Goal: Transaction & Acquisition: Purchase product/service

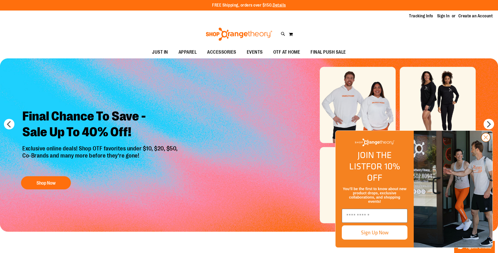
click at [485, 142] on circle "Close dialog" at bounding box center [486, 137] width 9 height 9
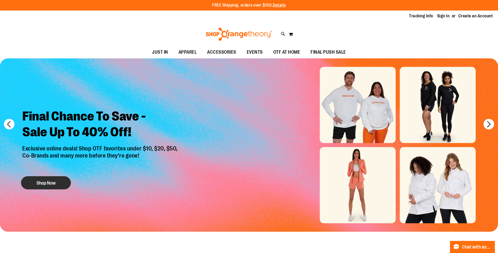
click at [45, 184] on button "Shop Now" at bounding box center [46, 182] width 50 height 13
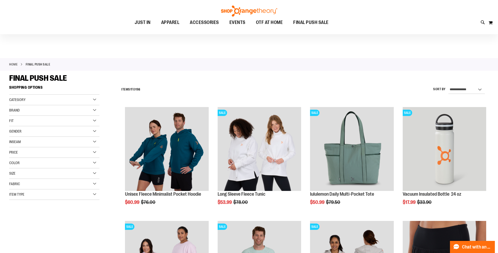
scroll to position [79, 0]
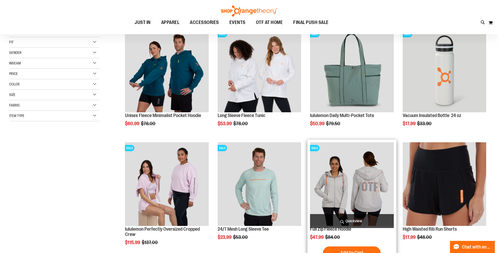
click at [356, 195] on img "product" at bounding box center [352, 184] width 84 height 84
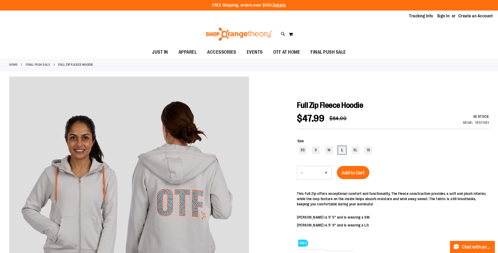
click at [341, 150] on div "L" at bounding box center [342, 150] width 8 height 8
type input "***"
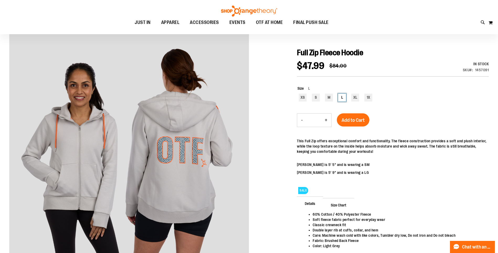
scroll to position [79, 0]
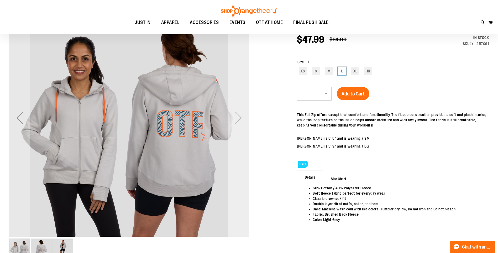
click at [241, 119] on div "Next" at bounding box center [238, 117] width 21 height 21
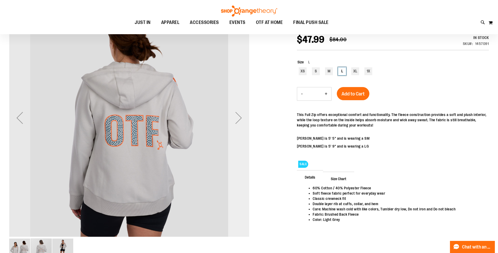
click at [241, 119] on div "Next" at bounding box center [238, 117] width 21 height 21
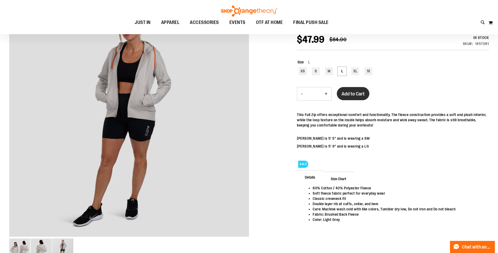
click at [356, 96] on span "Add to Cart" at bounding box center [353, 94] width 23 height 6
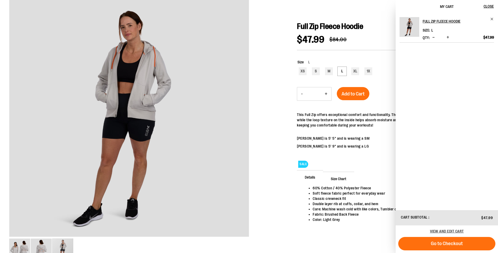
scroll to position [0, 0]
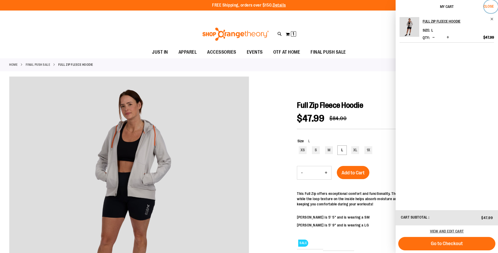
click at [486, 6] on span "Close" at bounding box center [489, 6] width 10 height 4
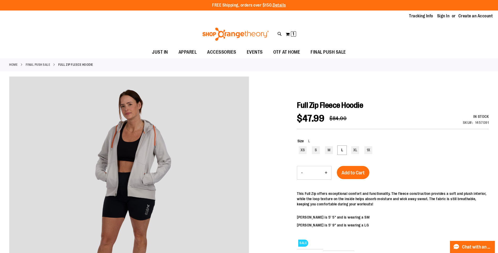
click at [33, 65] on link "FINAL PUSH SALE" at bounding box center [38, 64] width 25 height 5
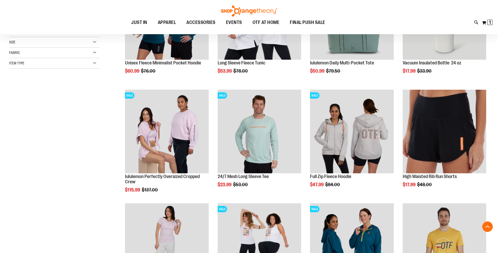
scroll to position [131, 0]
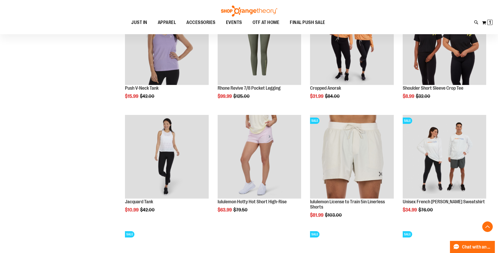
scroll to position [577, 0]
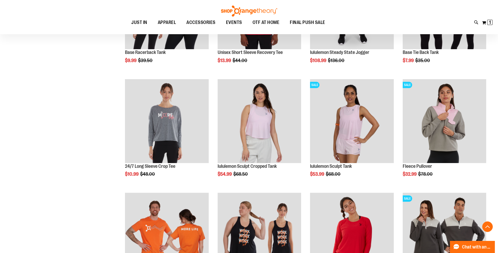
scroll to position [577, 0]
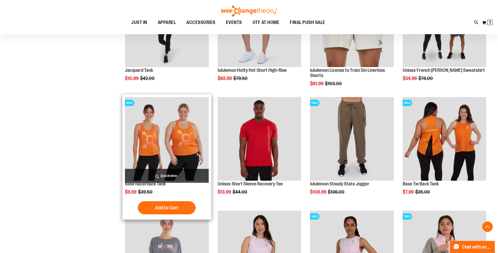
click at [191, 142] on img "product" at bounding box center [167, 139] width 84 height 84
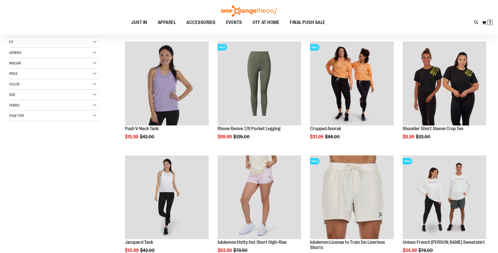
scroll to position [26, 0]
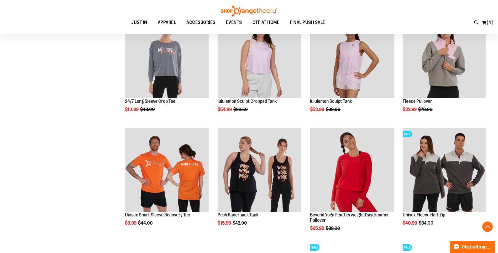
scroll to position [577, 0]
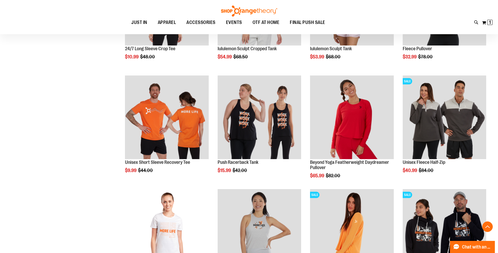
scroll to position [604, 0]
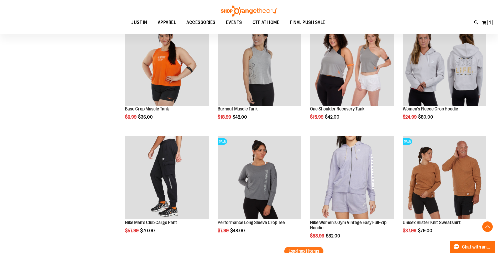
scroll to position [919, 0]
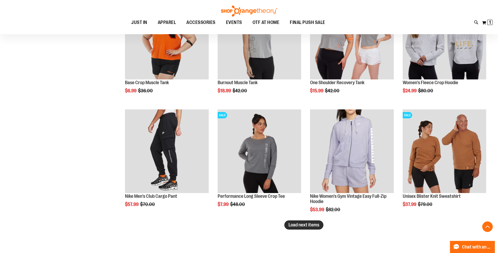
click at [309, 227] on button "Load next items" at bounding box center [303, 224] width 39 height 9
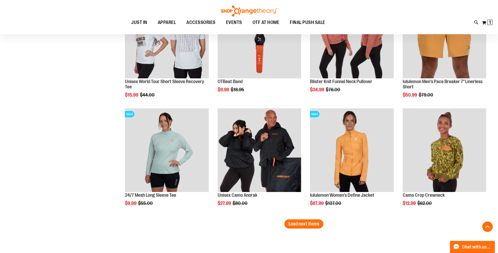
scroll to position [1286, 0]
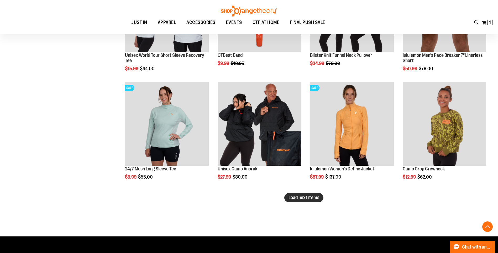
click at [314, 198] on span "Load next items" at bounding box center [304, 197] width 31 height 5
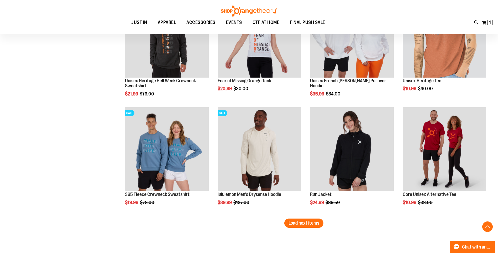
scroll to position [1654, 0]
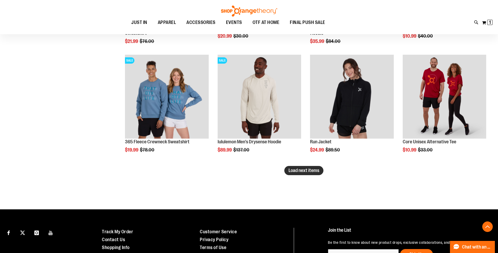
click at [317, 173] on button "Load next items" at bounding box center [303, 170] width 39 height 9
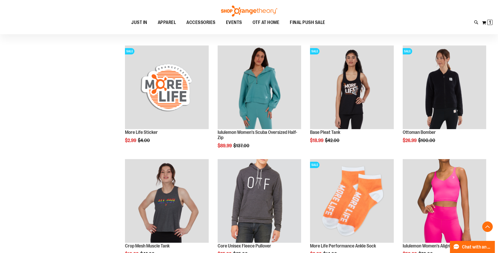
scroll to position [1969, 0]
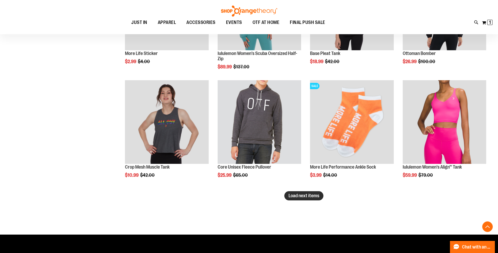
click at [315, 197] on span "Load next items" at bounding box center [304, 195] width 31 height 5
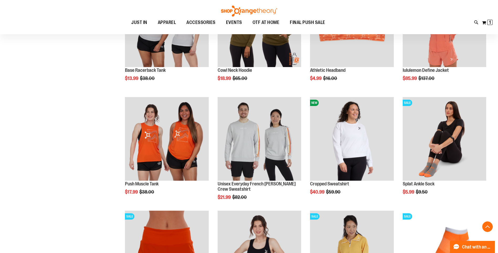
scroll to position [2284, 0]
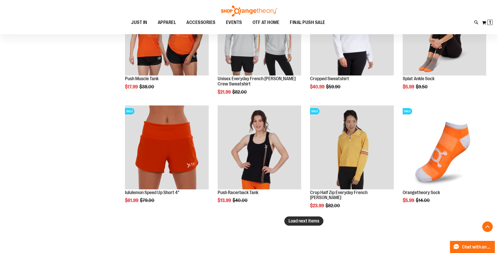
click at [303, 220] on span "Load next items" at bounding box center [304, 220] width 31 height 5
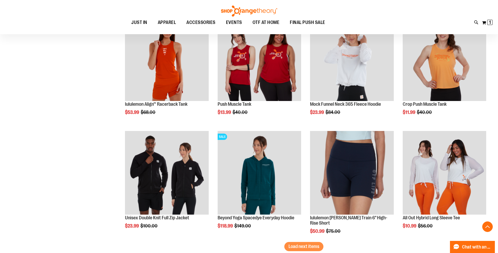
scroll to position [2626, 0]
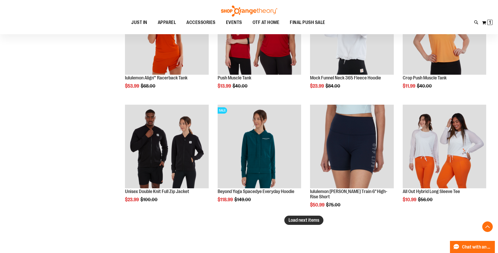
click at [300, 220] on span "Load next items" at bounding box center [304, 219] width 31 height 5
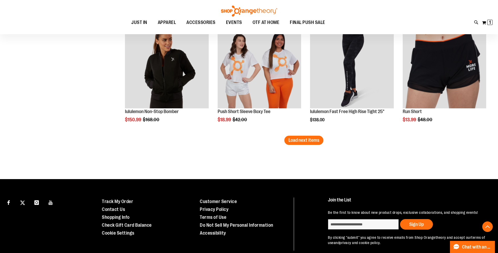
scroll to position [3019, 0]
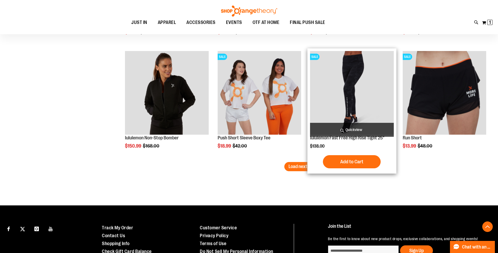
click at [356, 93] on img "product" at bounding box center [352, 93] width 84 height 84
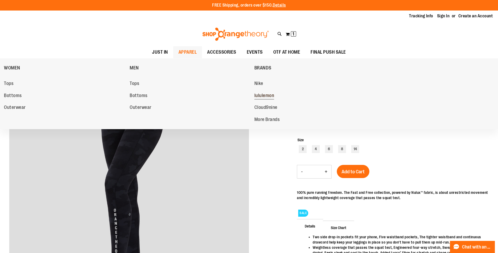
click at [264, 93] on span "lululemon" at bounding box center [264, 96] width 20 height 7
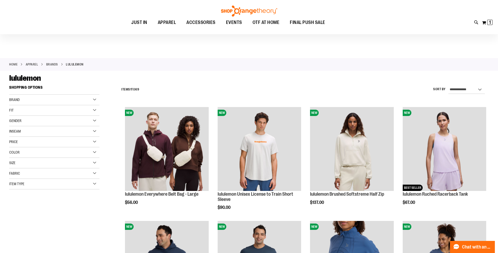
scroll to position [105, 0]
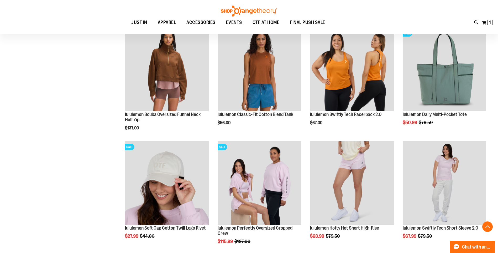
scroll to position [446, 0]
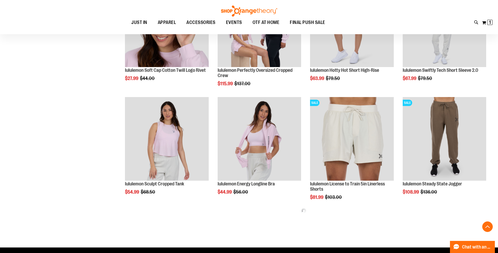
scroll to position [656, 0]
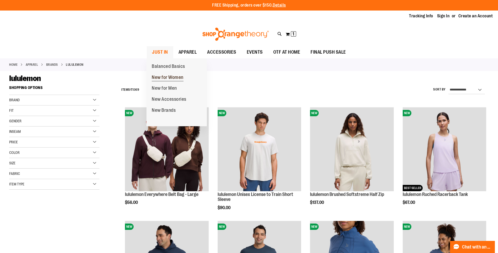
click at [169, 76] on span "New for Women" at bounding box center [168, 78] width 32 height 7
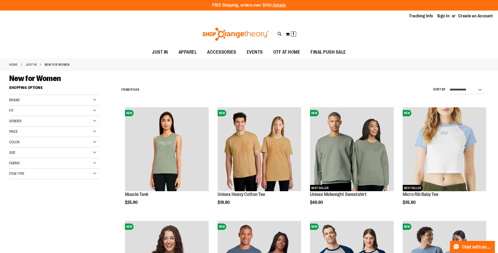
click at [96, 100] on div "Brand" at bounding box center [54, 100] width 90 height 11
click at [14, 115] on link "lululemon" at bounding box center [51, 116] width 87 height 6
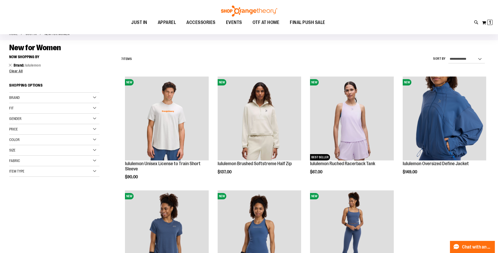
scroll to position [4, 0]
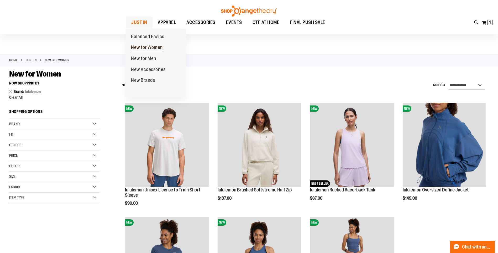
click at [147, 46] on span "New for Women" at bounding box center [147, 48] width 32 height 7
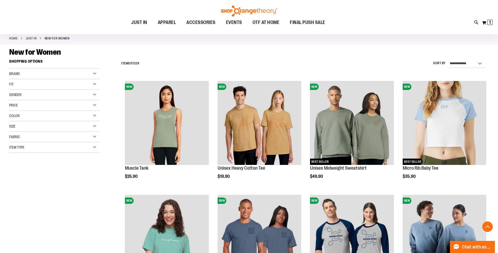
scroll to position [157, 0]
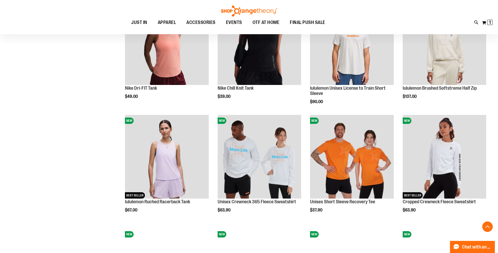
scroll to position [499, 0]
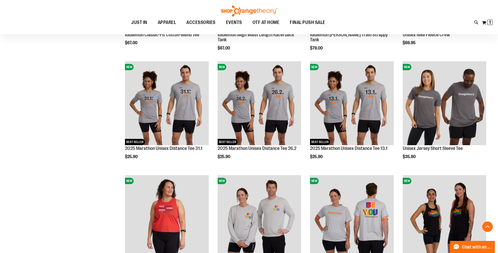
scroll to position [893, 0]
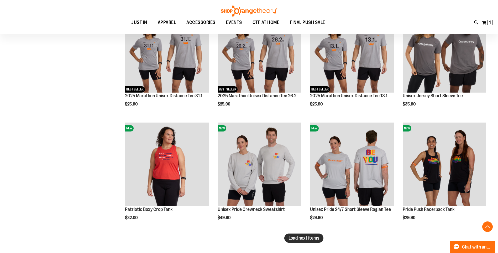
click at [316, 239] on span "Load next items" at bounding box center [304, 237] width 31 height 5
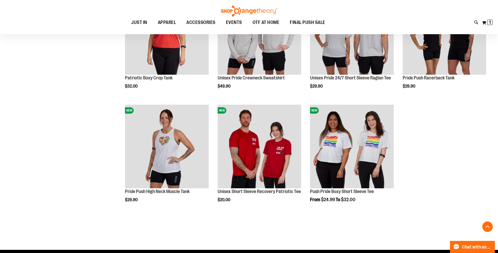
scroll to position [971, 0]
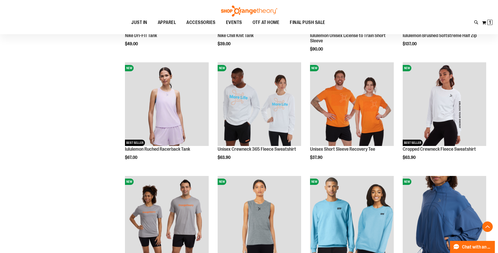
scroll to position [472, 0]
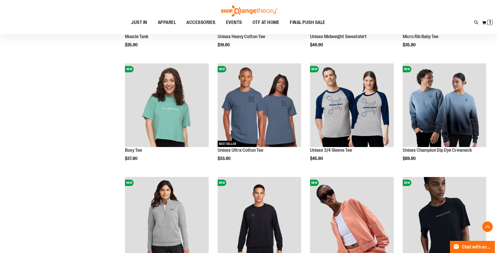
scroll to position [315, 0]
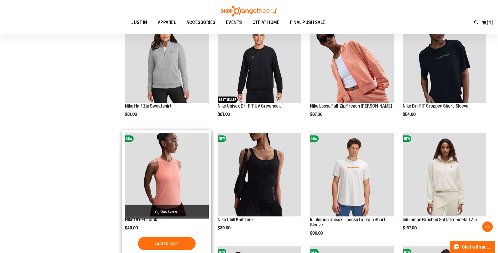
click at [175, 180] on img "product" at bounding box center [167, 175] width 84 height 84
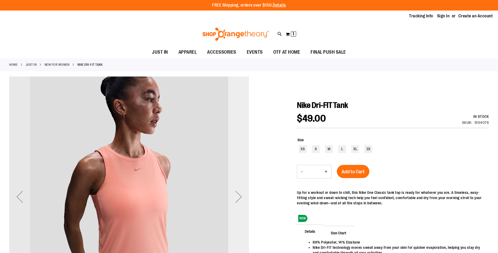
click at [239, 197] on div "Next" at bounding box center [238, 196] width 21 height 21
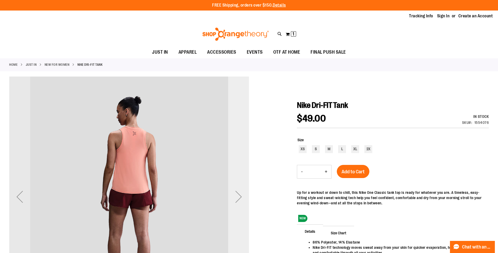
click at [239, 197] on div "Next" at bounding box center [238, 196] width 21 height 21
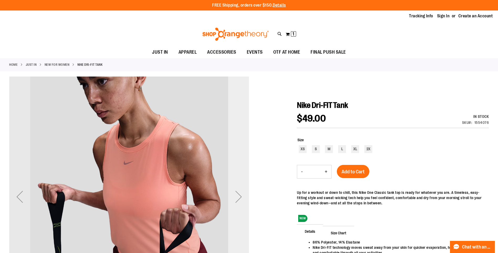
click at [239, 197] on div "Next" at bounding box center [238, 196] width 21 height 21
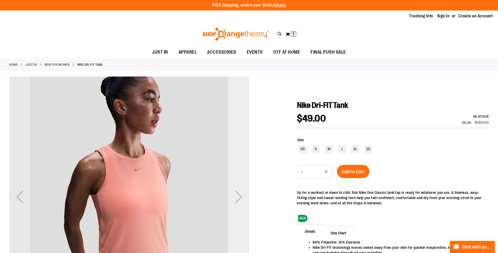
click at [239, 197] on div "Next" at bounding box center [238, 196] width 21 height 21
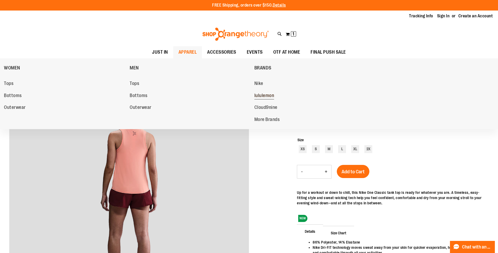
click at [265, 96] on span "lululemon" at bounding box center [264, 96] width 20 height 7
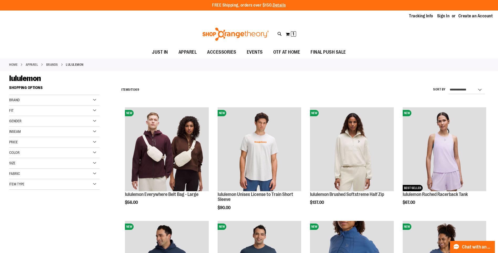
click at [95, 109] on div "Fit" at bounding box center [54, 110] width 90 height 11
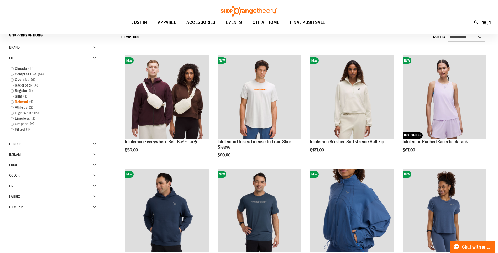
scroll to position [79, 0]
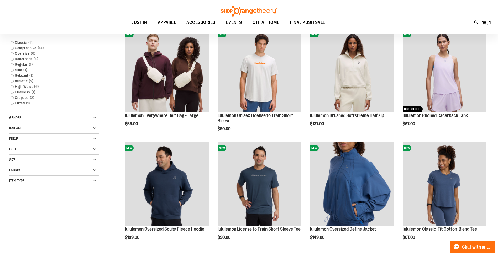
click at [95, 127] on div "Inseam" at bounding box center [54, 128] width 90 height 11
click at [11, 148] on link "25 1 item" at bounding box center [51, 147] width 87 height 6
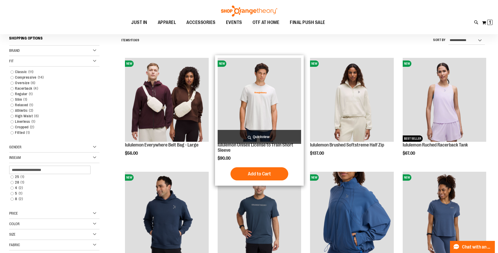
scroll to position [49, 0]
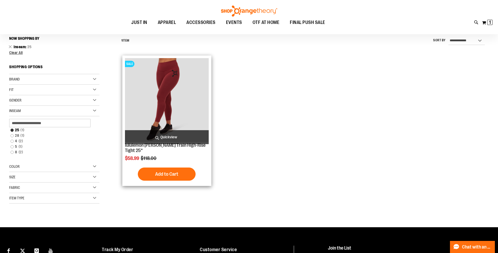
click at [166, 105] on img "product" at bounding box center [167, 100] width 84 height 84
